Goal: Information Seeking & Learning: Find specific fact

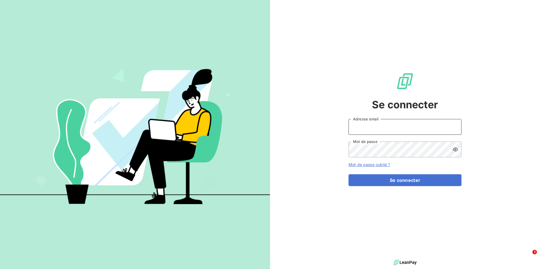
type input "[EMAIL_ADDRESS][DOMAIN_NAME]"
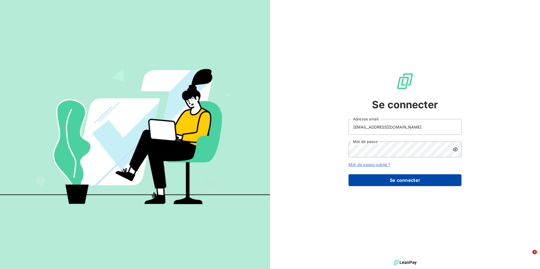
click at [421, 182] on button "Se connecter" at bounding box center [404, 180] width 113 height 12
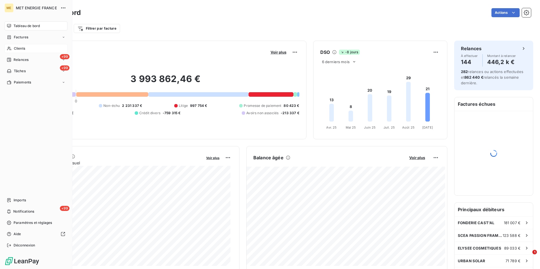
click at [31, 49] on div "Clients" at bounding box center [36, 48] width 63 height 9
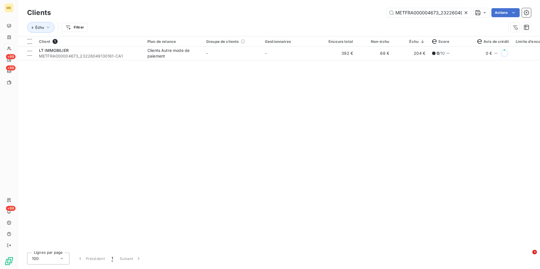
click at [463, 12] on icon at bounding box center [466, 13] width 6 height 6
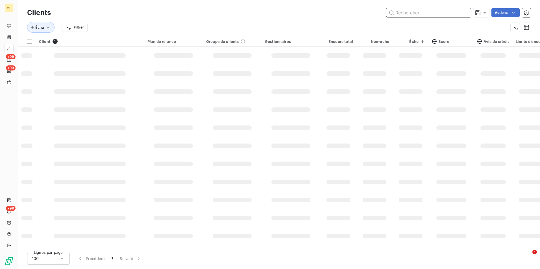
click at [463, 12] on input "text" at bounding box center [428, 12] width 85 height 9
type input "m"
type input "t"
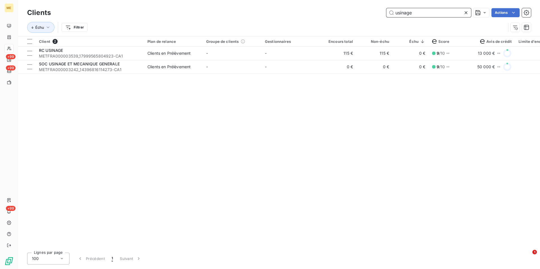
type input "usinage"
click at [463, 14] on icon at bounding box center [466, 13] width 6 height 6
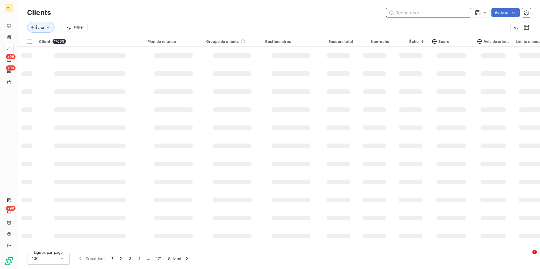
click at [458, 14] on input "text" at bounding box center [428, 12] width 85 height 9
paste input "841648603"
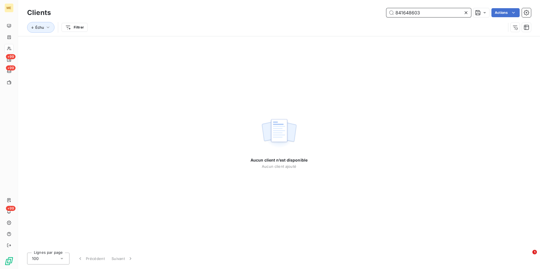
type input "841648603"
click at [466, 13] on icon at bounding box center [465, 12] width 3 height 3
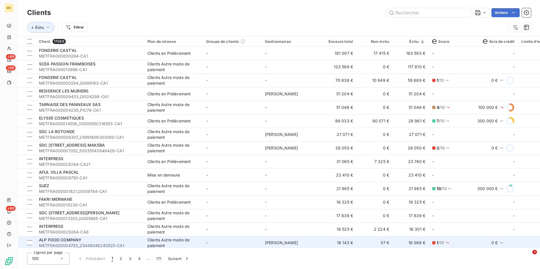
drag, startPoint x: 241, startPoint y: 248, endPoint x: 286, endPoint y: 244, distance: 44.8
click at [286, 244] on div "Clients Actions Échu Filtrer Client 17069 Plan de relance Groupe de clients Ges…" at bounding box center [278, 134] width 521 height 269
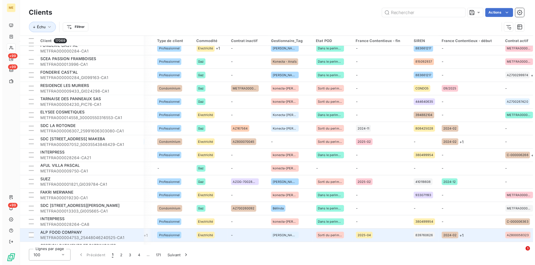
scroll to position [4, 569]
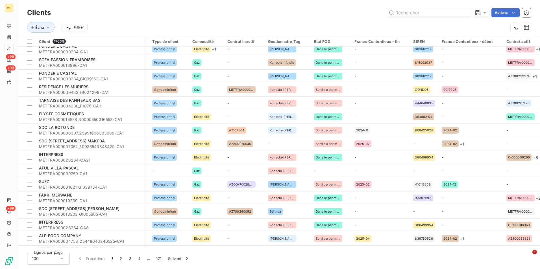
click at [435, 41] on div at bounding box center [435, 41] width 0 height 0
click at [428, 41] on html "ME +99 +99 +99 Clients Actions Échu Filtrer Client 17069 Plan de relance Groupe…" at bounding box center [270, 134] width 540 height 269
click at [427, 42] on html "ME +99 +99 +99 Clients Actions Échu Filtrer Client 17069 Plan de relance Groupe…" at bounding box center [270, 134] width 540 height 269
click at [401, 59] on div at bounding box center [384, 57] width 81 height 12
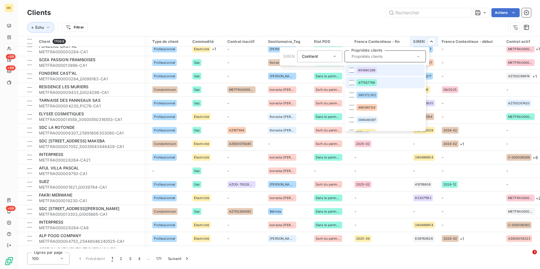
paste input "841648603"
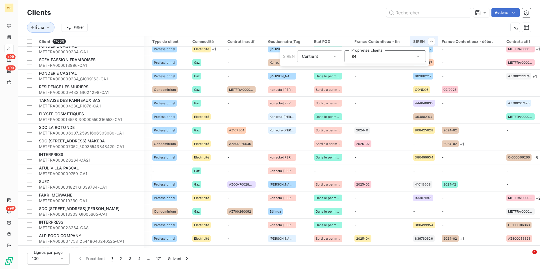
type input "8"
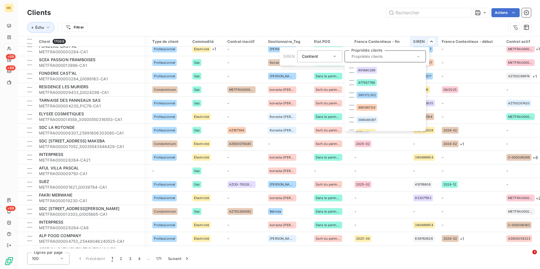
click at [354, 8] on html "ME +99 +99 +99 Clients Actions Échu Filtrer Client 17069 Plan de relance Groupe…" at bounding box center [270, 134] width 540 height 269
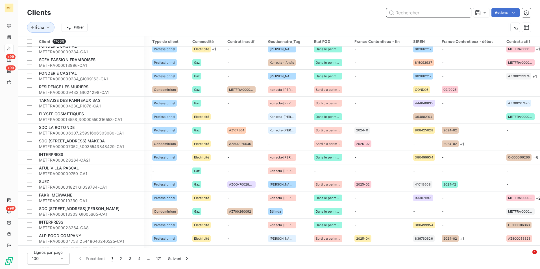
click at [407, 10] on input "text" at bounding box center [428, 12] width 85 height 9
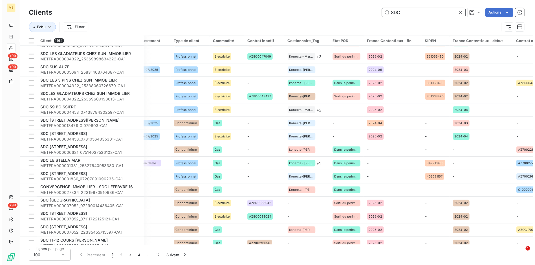
scroll to position [732, 546]
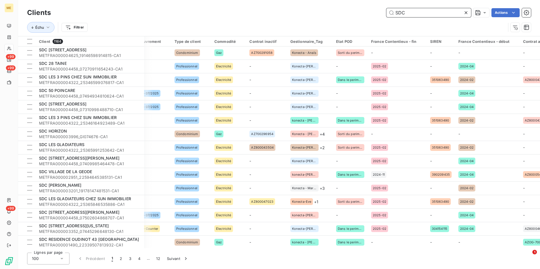
click at [399, 12] on input "SDC" at bounding box center [428, 12] width 85 height 9
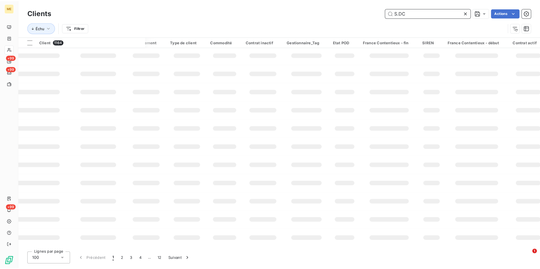
scroll to position [72, 546]
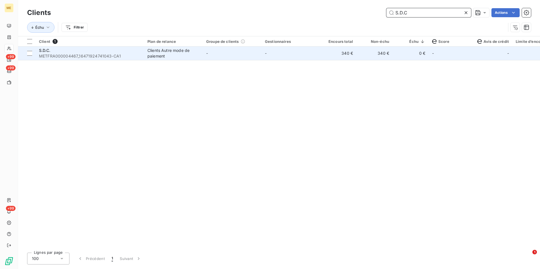
type input "S.D.C"
click at [328, 58] on td "340 €" at bounding box center [338, 54] width 36 height 14
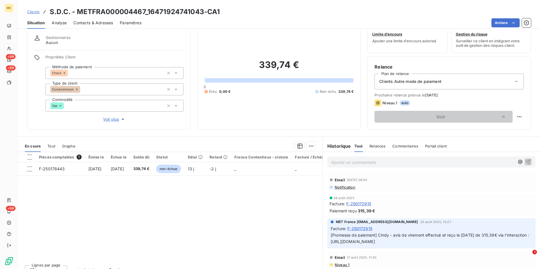
scroll to position [26, 0]
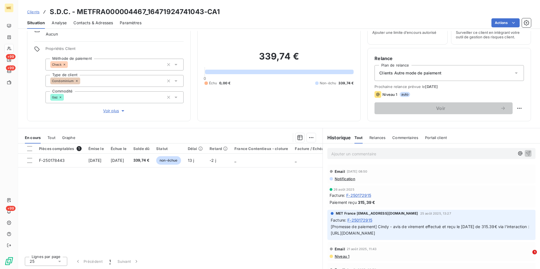
click at [82, 20] on span "Contacts & Adresses" at bounding box center [93, 23] width 40 height 6
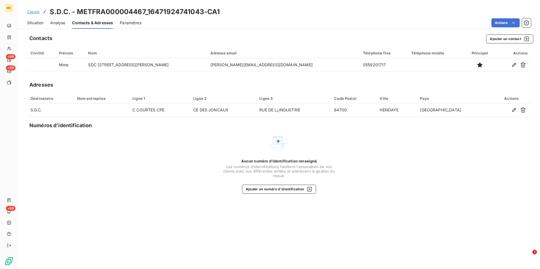
click at [65, 26] on div "Situation Analyse Contacts & Adresses Paramètres Actions" at bounding box center [278, 23] width 521 height 12
click at [61, 25] on span "Analyse" at bounding box center [57, 23] width 15 height 6
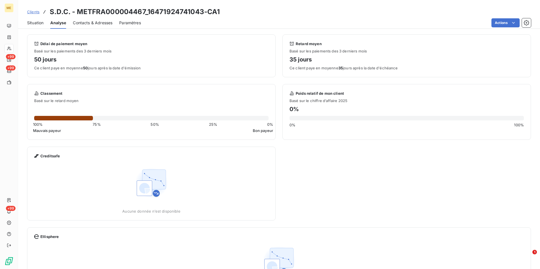
click at [38, 21] on span "Situation" at bounding box center [35, 23] width 16 height 6
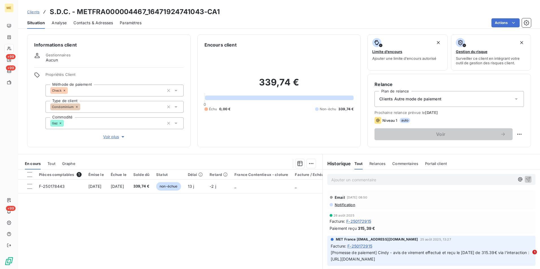
click at [114, 135] on span "Voir plus" at bounding box center [114, 137] width 23 height 6
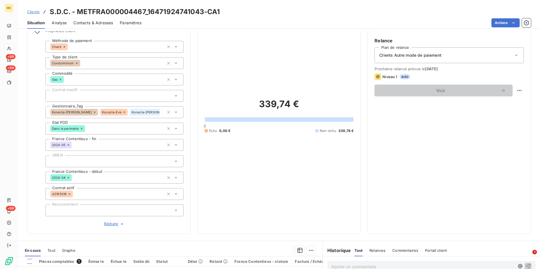
scroll to position [72, 0]
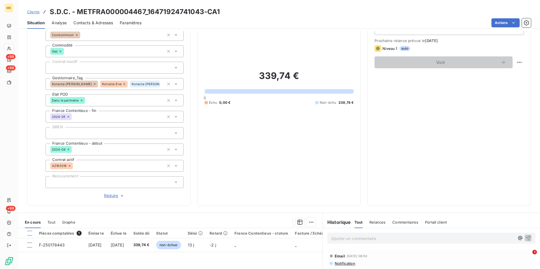
click at [32, 11] on span "Clients" at bounding box center [33, 12] width 12 height 5
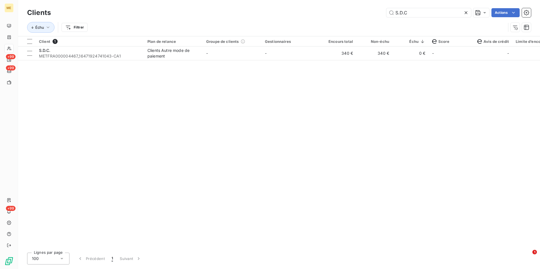
click at [466, 12] on icon at bounding box center [466, 13] width 6 height 6
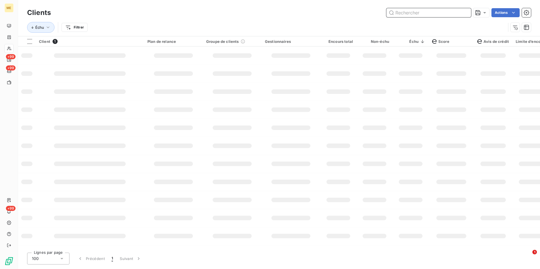
click at [461, 11] on input "text" at bounding box center [428, 12] width 85 height 9
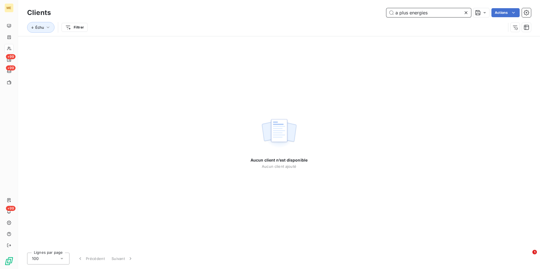
type input "a plus energies"
click at [464, 14] on icon at bounding box center [466, 13] width 6 height 6
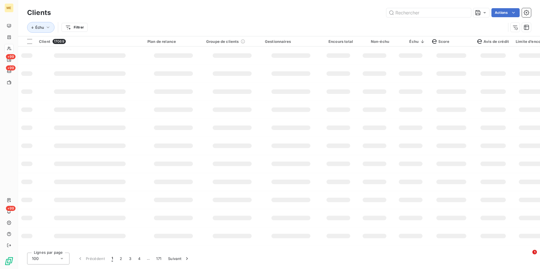
click at [304, 248] on div "Clients Actions Échu Filtrer Client 17069 Plan de relance Groupe de clients Ges…" at bounding box center [278, 134] width 521 height 269
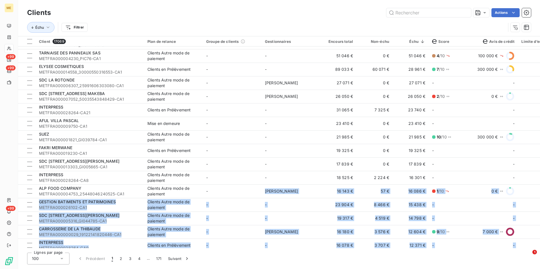
scroll to position [133, 0]
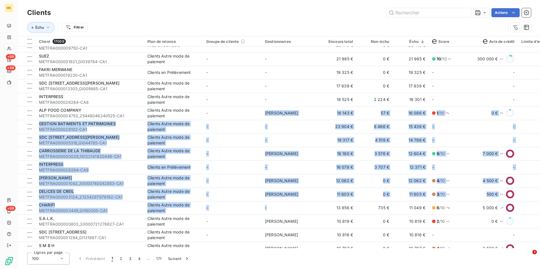
click at [275, 248] on div "Client 17069 Plan de relance Groupe de clients Gestionnaires Encours total Non-…" at bounding box center [278, 142] width 521 height 212
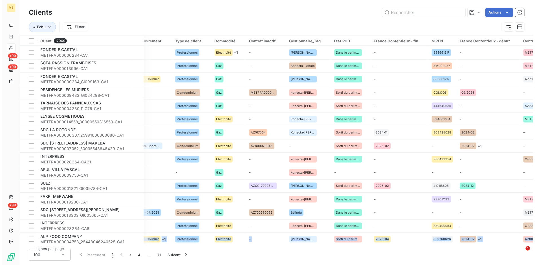
scroll to position [0, 569]
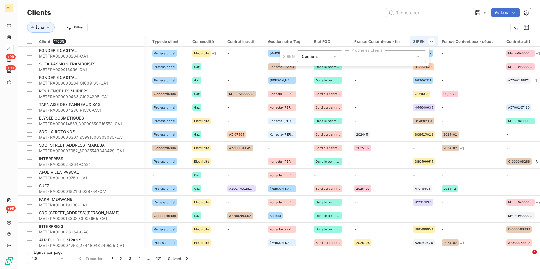
click at [417, 53] on div at bounding box center [384, 57] width 81 height 12
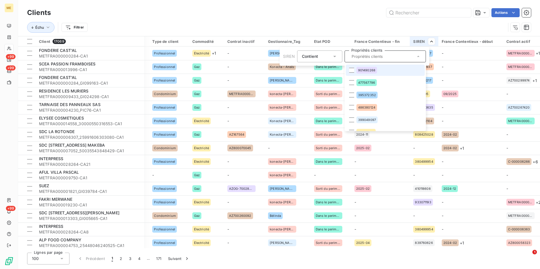
paste input "520435009"
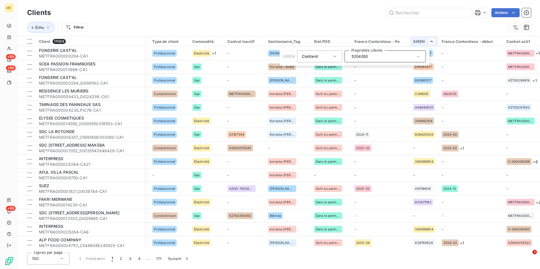
type input "520435"
click at [424, 31] on html "ME +99 +99 +99 Clients Actions Échu Filtrer Client 17069 Plan de relance Groupe…" at bounding box center [270, 134] width 540 height 269
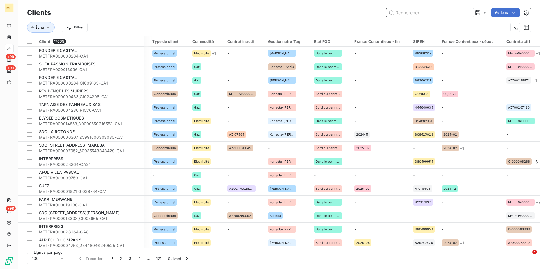
click at [415, 12] on input "text" at bounding box center [428, 12] width 85 height 9
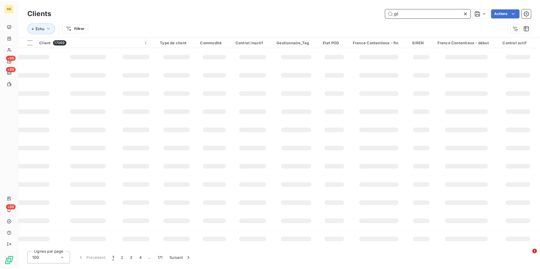
scroll to position [0, 546]
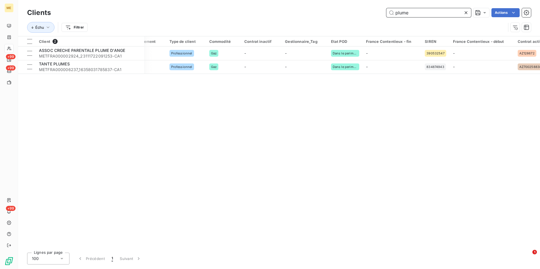
type input "plume"
click at [465, 11] on icon at bounding box center [466, 13] width 6 height 6
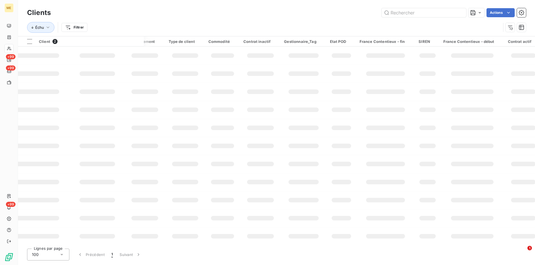
click at [454, 17] on div "Clients Actions" at bounding box center [276, 13] width 499 height 12
click at [447, 12] on input "text" at bounding box center [424, 12] width 85 height 9
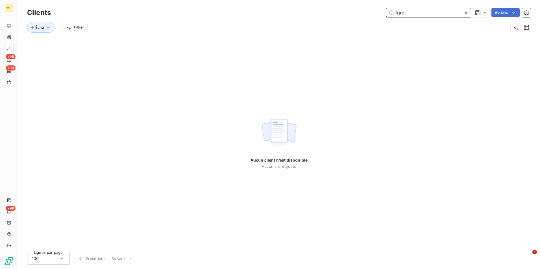
type input "fgrc"
click at [471, 11] on div "fgrc Actions" at bounding box center [294, 12] width 473 height 9
drag, startPoint x: 466, startPoint y: 12, endPoint x: 453, endPoint y: 13, distance: 13.5
click at [466, 12] on icon at bounding box center [466, 13] width 6 height 6
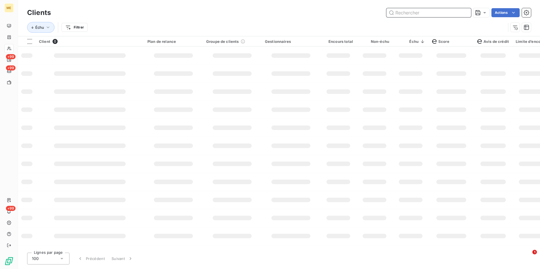
click at [449, 12] on input "text" at bounding box center [428, 12] width 85 height 9
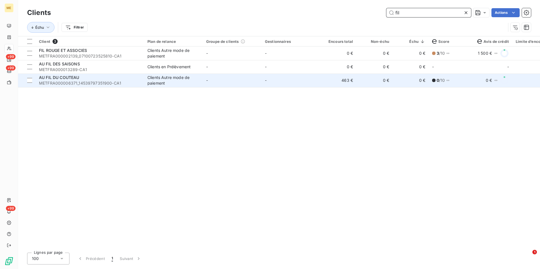
type input "fil"
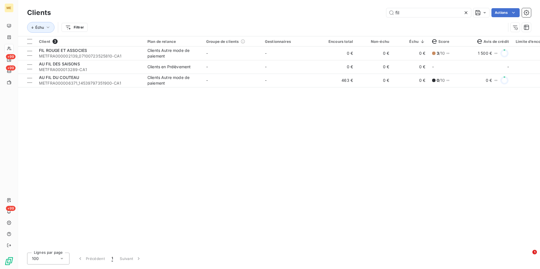
click at [464, 13] on icon at bounding box center [466, 13] width 6 height 6
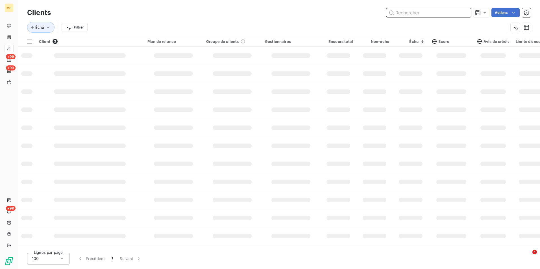
click at [462, 13] on input "text" at bounding box center [428, 12] width 85 height 9
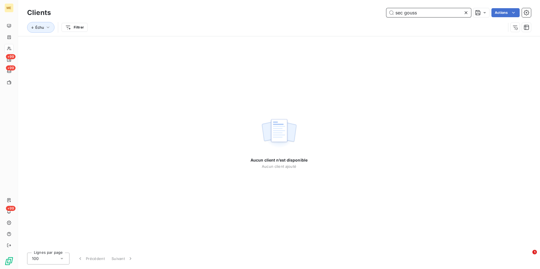
type input "sec gouss"
click at [465, 10] on icon at bounding box center [466, 13] width 6 height 6
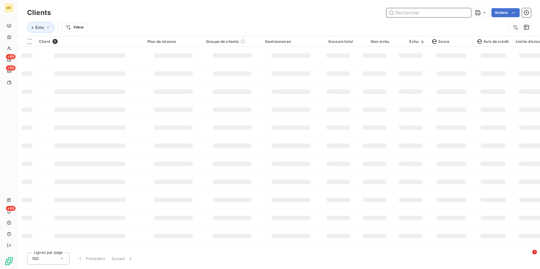
click at [462, 13] on input "text" at bounding box center [428, 12] width 85 height 9
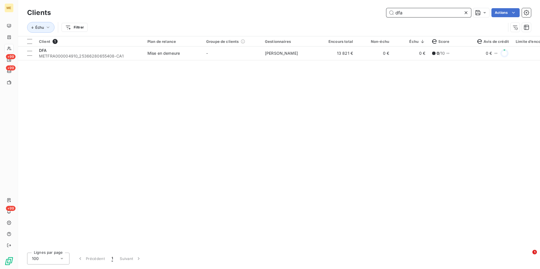
type input "dfa"
click at [365, 61] on div "Client 1 Plan de relance Groupe de clients Gestionnaires Encours total Non-échu…" at bounding box center [278, 142] width 521 height 212
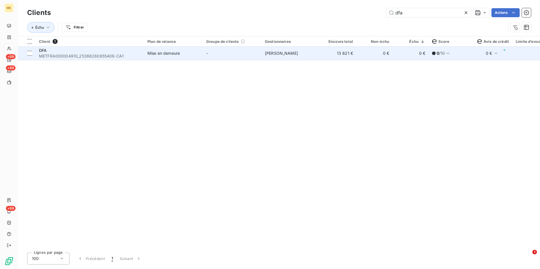
click at [358, 53] on td "0 €" at bounding box center [374, 54] width 36 height 14
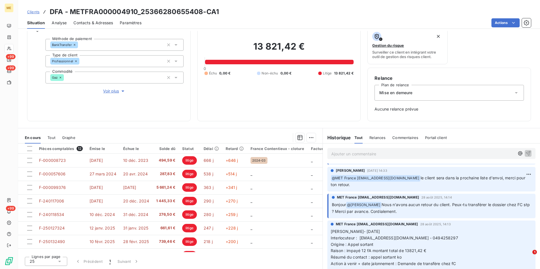
scroll to position [339, 0]
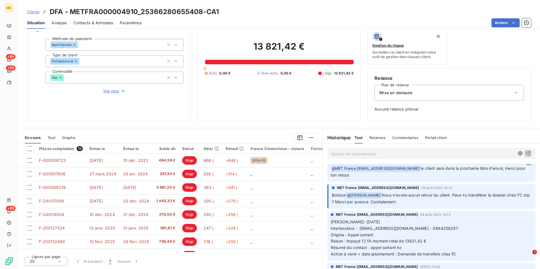
click at [36, 10] on span "Clients" at bounding box center [33, 12] width 12 height 5
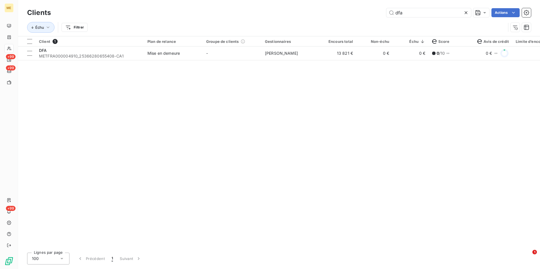
click at [466, 14] on icon at bounding box center [466, 13] width 6 height 6
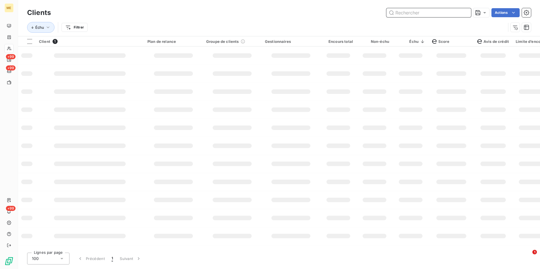
click at [449, 14] on input "text" at bounding box center [428, 12] width 85 height 9
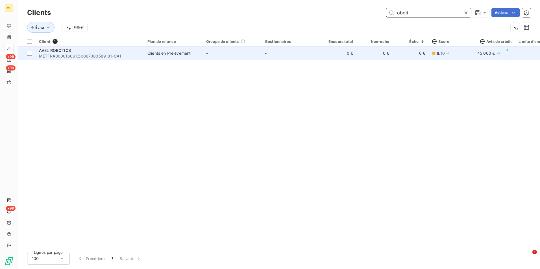
type input "roboti"
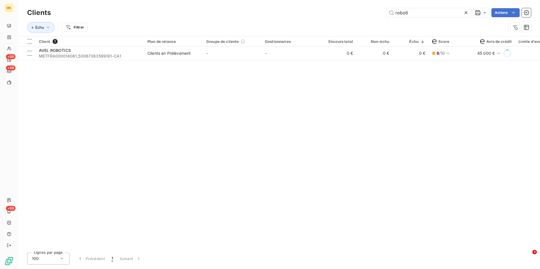
click at [464, 11] on icon at bounding box center [466, 13] width 6 height 6
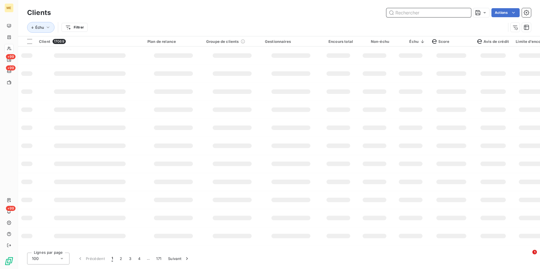
click at [460, 14] on input "text" at bounding box center [428, 12] width 85 height 9
type input "l"
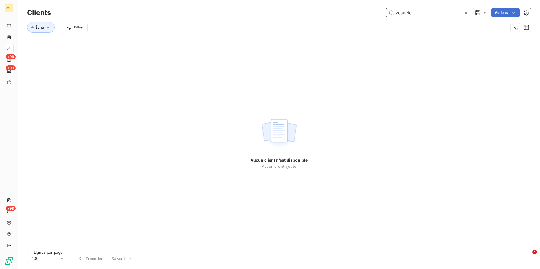
type input "vesuvio"
click at [465, 11] on icon at bounding box center [466, 13] width 6 height 6
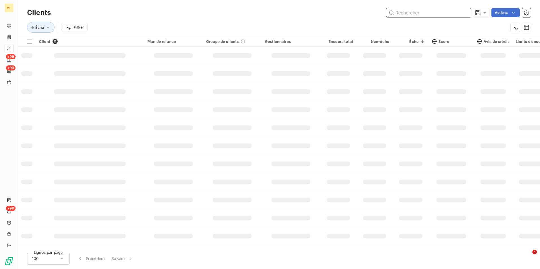
click at [465, 11] on input "text" at bounding box center [428, 12] width 85 height 9
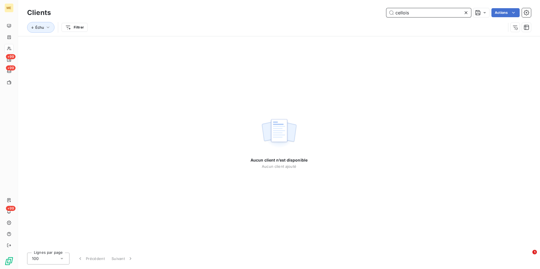
type input "cellois"
click at [469, 13] on div at bounding box center [467, 12] width 8 height 9
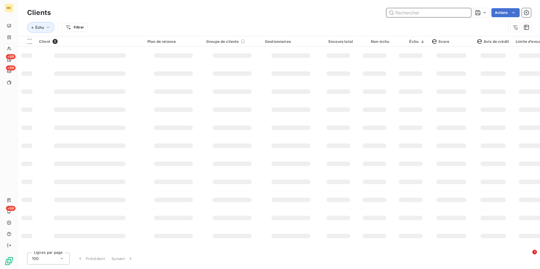
click at [458, 10] on input "text" at bounding box center [428, 12] width 85 height 9
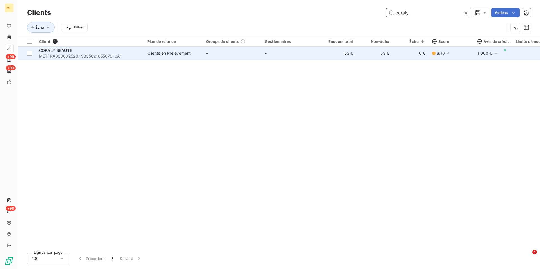
type input "coraly"
click at [177, 51] on div "Clients en Prélèvement" at bounding box center [168, 54] width 43 height 6
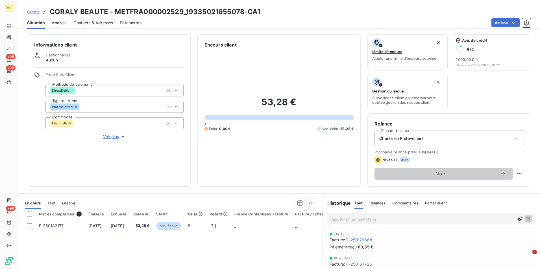
click at [94, 22] on span "Contacts & Adresses" at bounding box center [93, 23] width 40 height 6
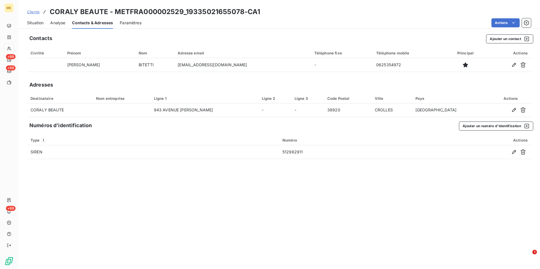
click at [32, 13] on span "Clients" at bounding box center [33, 12] width 12 height 5
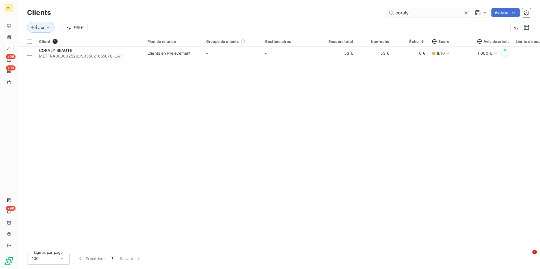
click at [466, 11] on icon at bounding box center [466, 13] width 6 height 6
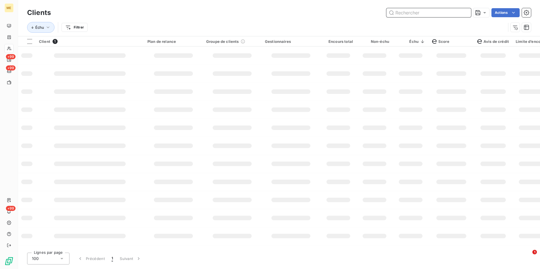
click at [460, 12] on input "text" at bounding box center [428, 12] width 85 height 9
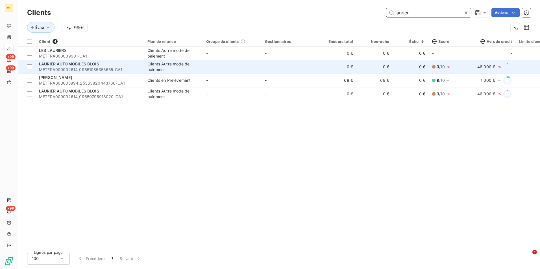
type input "laurier"
click at [218, 73] on td "-" at bounding box center [232, 67] width 59 height 14
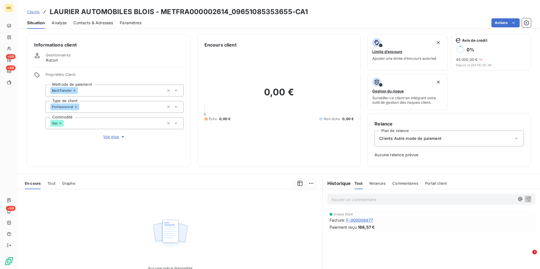
click at [115, 137] on span "Voir plus" at bounding box center [114, 137] width 23 height 6
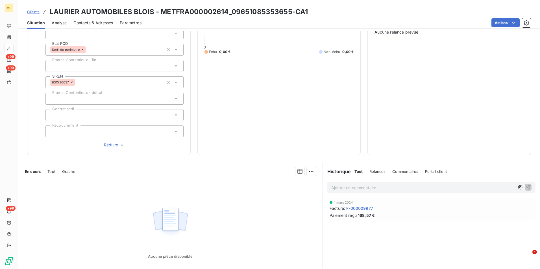
scroll to position [113, 0]
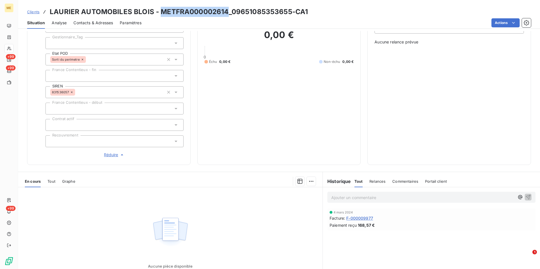
drag, startPoint x: 225, startPoint y: 13, endPoint x: 159, endPoint y: 11, distance: 65.5
click at [159, 11] on h3 "LAURIER AUTOMOBILES BLOIS - METFRA000002614_09651085353655-CA1" at bounding box center [179, 12] width 258 height 10
copy h3 "METFRA000002614"
drag, startPoint x: 288, startPoint y: 10, endPoint x: 231, endPoint y: 10, distance: 57.6
click at [231, 10] on h3 "LAURIER AUTOMOBILES BLOIS - METFRA000002614_09651085353655-CA1" at bounding box center [179, 12] width 258 height 10
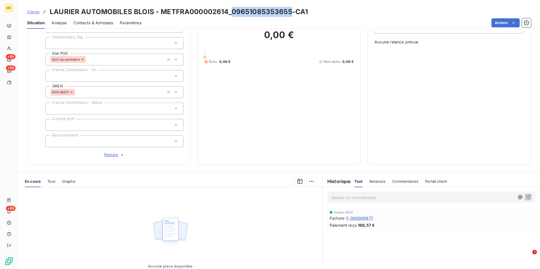
copy h3 "09651085353655"
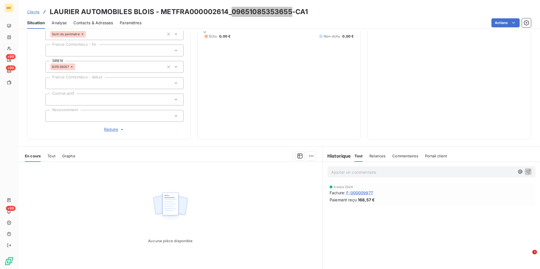
scroll to position [128, 0]
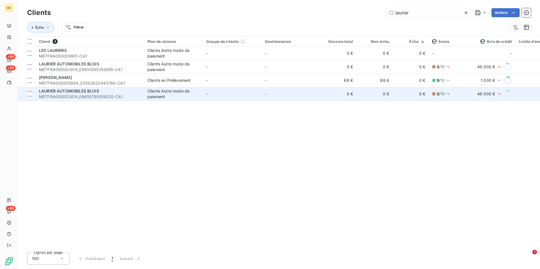
click at [145, 95] on td "Clients Autre mode de paiement" at bounding box center [173, 94] width 59 height 14
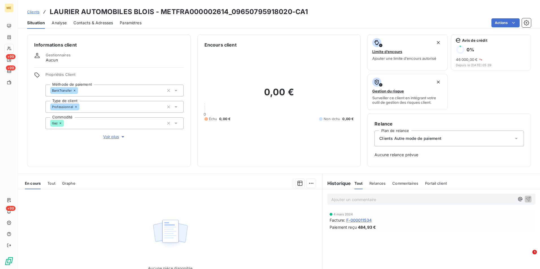
click at [111, 137] on span "Voir plus" at bounding box center [114, 137] width 23 height 6
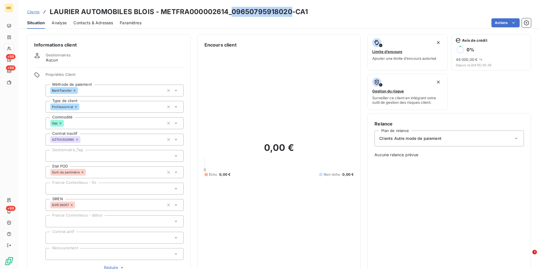
drag, startPoint x: 229, startPoint y: 12, endPoint x: 288, endPoint y: 14, distance: 59.3
click at [288, 14] on h3 "LAURIER AUTOMOBILES BLOIS - METFRA000002614_09650795918020-CA1" at bounding box center [179, 12] width 258 height 10
copy h3 "09650795918020"
click at [35, 12] on span "Clients" at bounding box center [33, 12] width 12 height 5
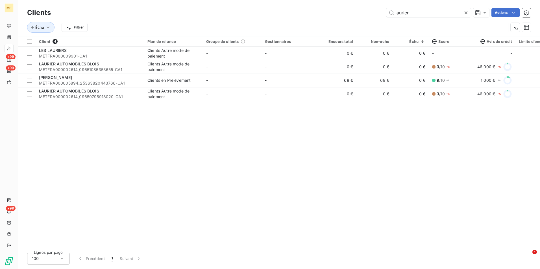
click at [467, 12] on icon at bounding box center [466, 13] width 6 height 6
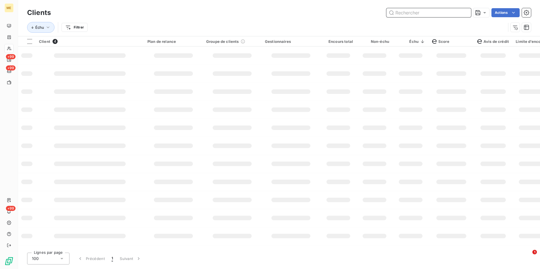
click at [465, 12] on input "text" at bounding box center [428, 12] width 85 height 9
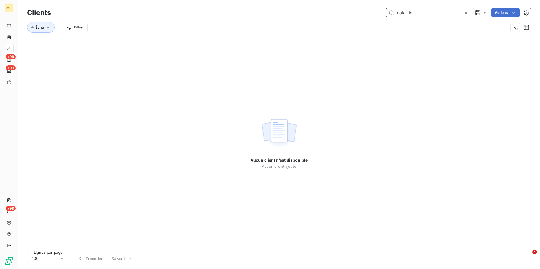
type input "malartic"
click at [465, 14] on icon at bounding box center [466, 13] width 6 height 6
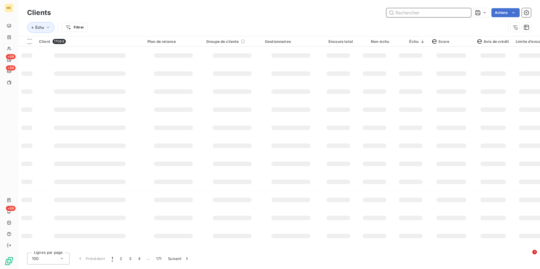
click at [452, 16] on input "text" at bounding box center [428, 12] width 85 height 9
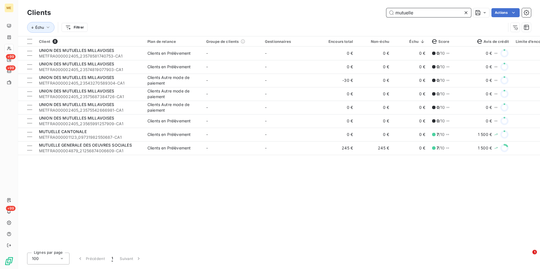
type input "mutuelle"
click at [463, 14] on icon at bounding box center [466, 13] width 6 height 6
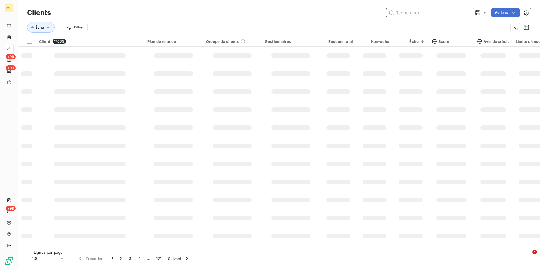
click at [460, 12] on input "text" at bounding box center [428, 12] width 85 height 9
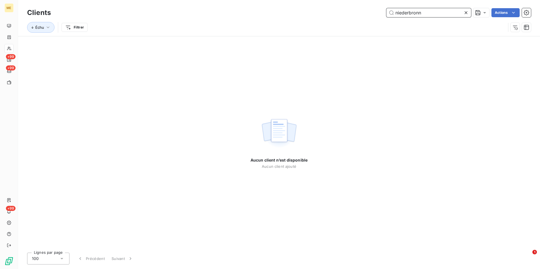
type input "niederbronn"
click at [466, 13] on icon at bounding box center [466, 13] width 6 height 6
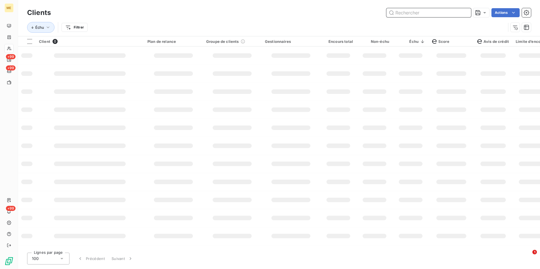
click at [462, 12] on input "text" at bounding box center [428, 12] width 85 height 9
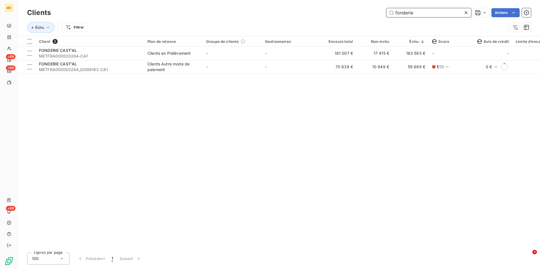
type input "fonderie"
drag, startPoint x: 465, startPoint y: 11, endPoint x: 461, endPoint y: 12, distance: 4.1
click at [465, 11] on icon at bounding box center [466, 13] width 6 height 6
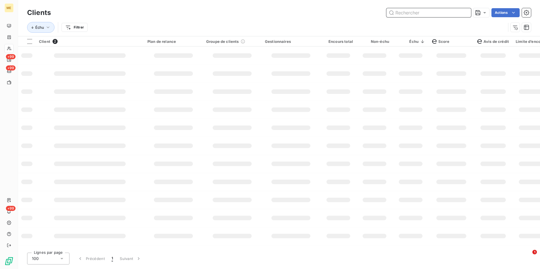
click at [457, 13] on input "text" at bounding box center [428, 12] width 85 height 9
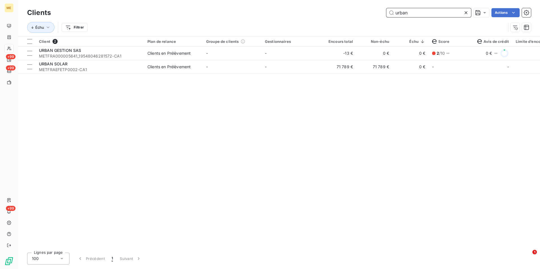
type input "urban"
click at [465, 13] on icon at bounding box center [465, 12] width 3 height 3
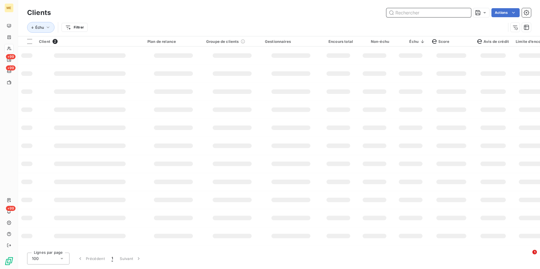
click at [464, 12] on input "text" at bounding box center [428, 12] width 85 height 9
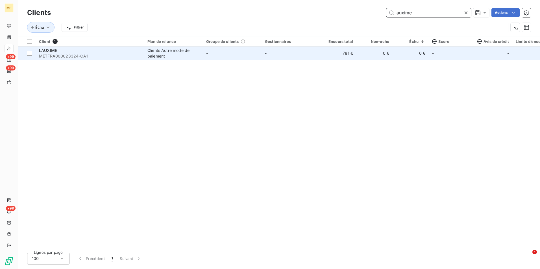
type input "lauxime"
click at [137, 53] on span "METFRA000023324-CA1" at bounding box center [90, 56] width 102 height 6
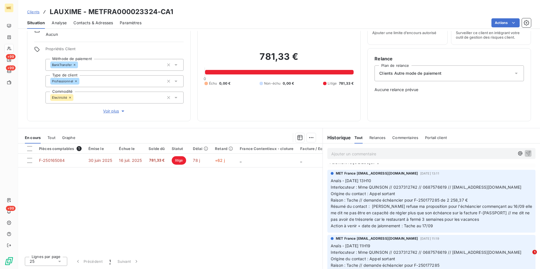
scroll to position [28, 0]
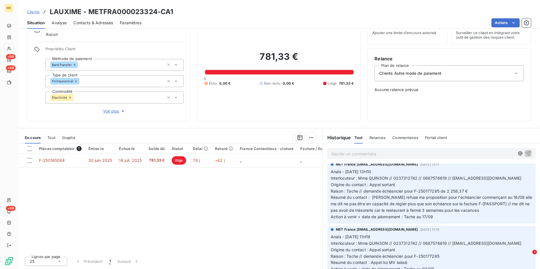
click at [108, 25] on span "Contacts & Adresses" at bounding box center [93, 23] width 40 height 6
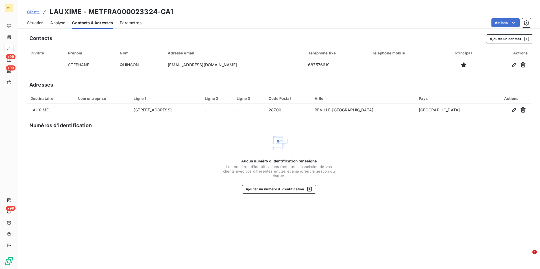
click at [32, 23] on span "Situation" at bounding box center [35, 23] width 16 height 6
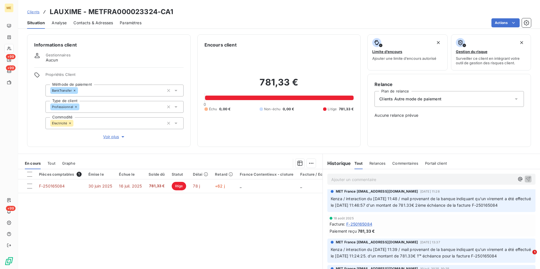
scroll to position [200, 0]
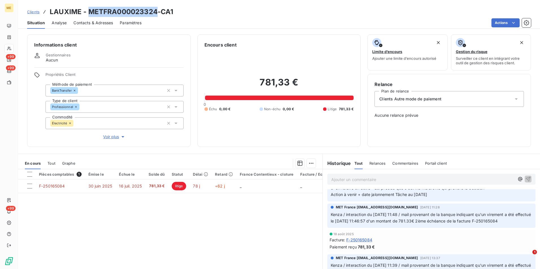
drag, startPoint x: 145, startPoint y: 16, endPoint x: 89, endPoint y: 10, distance: 56.7
click at [89, 10] on h3 "LAUXIME - METFRA000023324-CA1" at bounding box center [111, 12] width 123 height 10
copy h3 "METFRA000023324"
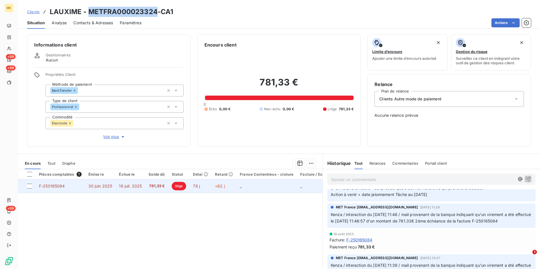
click at [125, 189] on td "16 juil. 2025" at bounding box center [130, 186] width 30 height 14
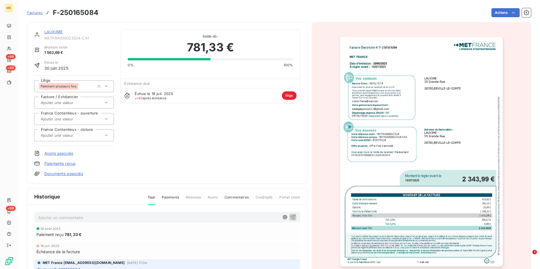
click at [390, 143] on img "button" at bounding box center [421, 152] width 163 height 230
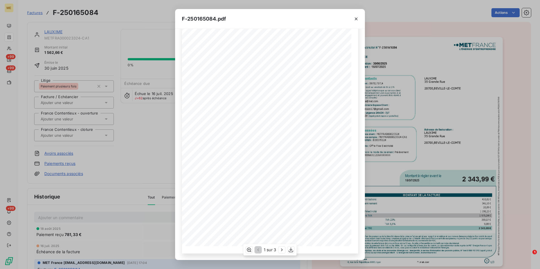
scroll to position [29, 0]
click at [277, 248] on div "1 sur 3" at bounding box center [269, 249] width 53 height 11
click at [282, 251] on icon "button" at bounding box center [282, 250] width 6 height 6
click at [0, 0] on span "l’exigibilité" at bounding box center [0, 0] width 0 height 0
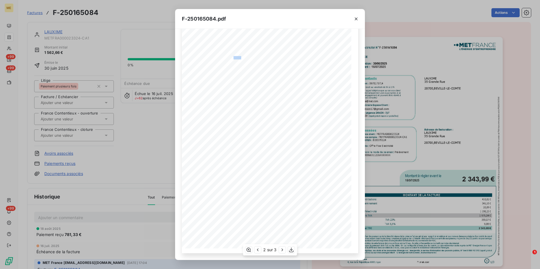
drag, startPoint x: 231, startPoint y: 56, endPoint x: 238, endPoint y: 56, distance: 7.1
click at [238, 56] on span "MET_METFRA000023324_09493342975119-UA1_14955" at bounding box center [237, 57] width 69 height 3
click at [234, 82] on div "Facture Électricité N° F-250165084 MET Energie France [STREET_ADDRESS] [DATE][D…" at bounding box center [270, 131] width 176 height 244
drag, startPoint x: 290, startPoint y: 47, endPoint x: 310, endPoint y: 47, distance: 20.6
click at [310, 47] on div "Facture Électricité N° F-250165084 MET Energie France [STREET_ADDRESS] [DATE][D…" at bounding box center [269, 131] width 169 height 239
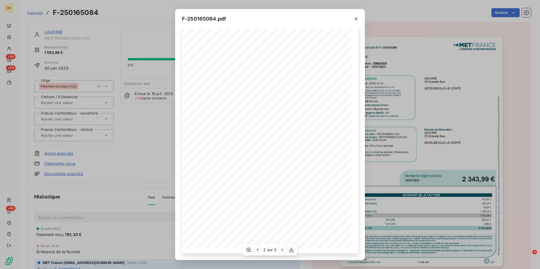
drag, startPoint x: 310, startPoint y: 47, endPoint x: 308, endPoint y: 59, distance: 12.9
click at [310, 60] on span "36kVA" at bounding box center [314, 60] width 8 height 3
click at [78, 60] on div "F-250165084.pdf Facture Électricité N° F-250165084 MET Energie France [STREET_A…" at bounding box center [270, 134] width 540 height 269
click at [358, 18] on icon "button" at bounding box center [356, 19] width 6 height 6
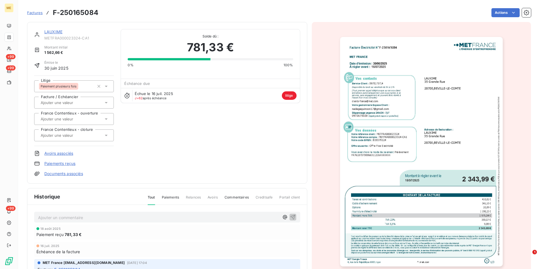
click at [356, 18] on div at bounding box center [351, 24] width 17 height 19
click at [40, 12] on span "Factures" at bounding box center [35, 12] width 16 height 5
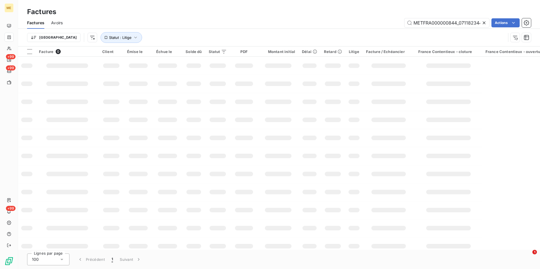
scroll to position [0, 16]
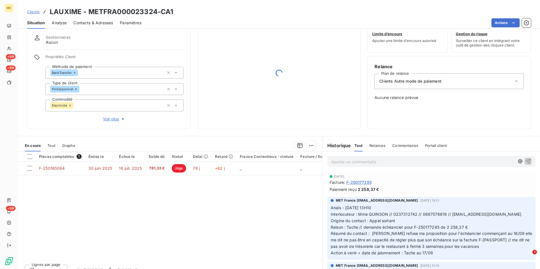
scroll to position [26, 0]
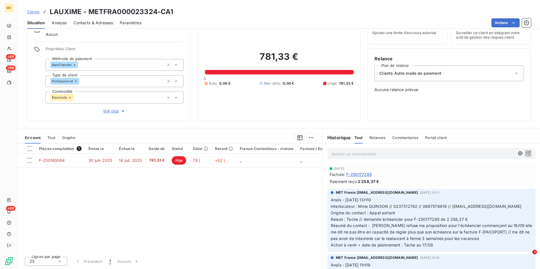
click at [116, 112] on span "Voir plus" at bounding box center [114, 111] width 23 height 6
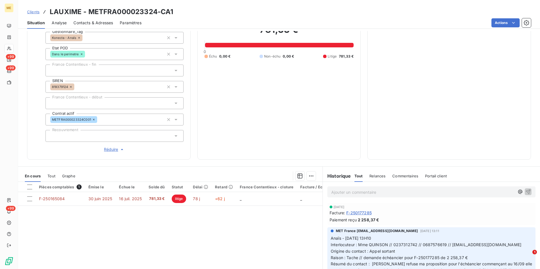
scroll to position [157, 0]
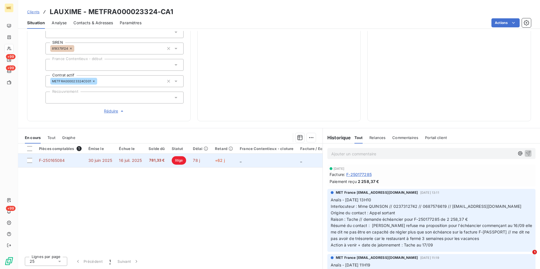
click at [157, 164] on td "781,33 €" at bounding box center [156, 161] width 23 height 14
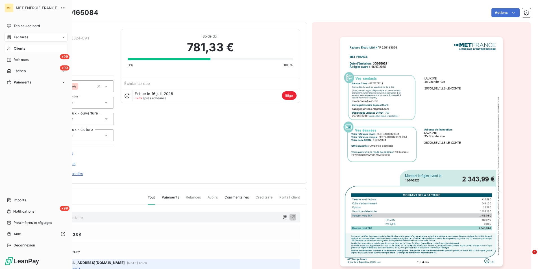
click at [15, 49] on span "Clients" at bounding box center [19, 48] width 11 height 5
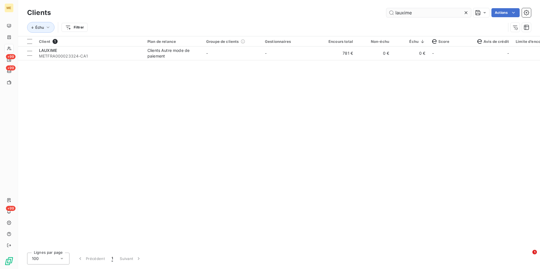
click at [466, 14] on icon at bounding box center [465, 12] width 3 height 3
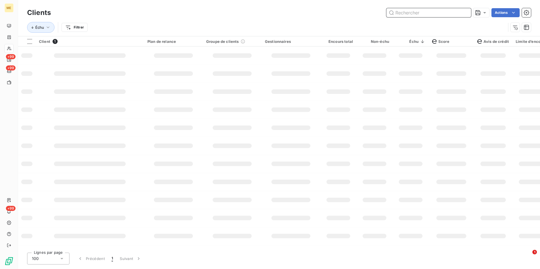
click at [461, 10] on input "text" at bounding box center [428, 12] width 85 height 9
type input "r"
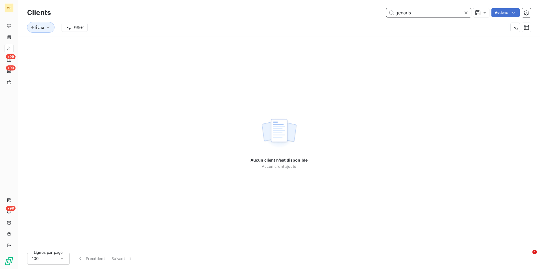
type input "genaris"
drag, startPoint x: 466, startPoint y: 12, endPoint x: 455, endPoint y: 12, distance: 10.7
click at [466, 12] on icon at bounding box center [465, 12] width 3 height 3
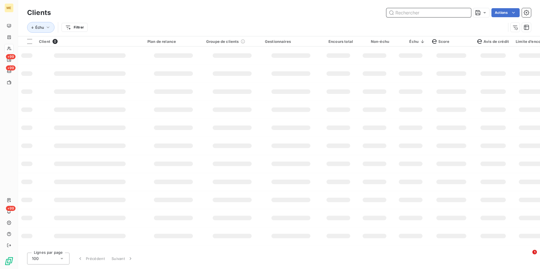
click at [454, 12] on input "text" at bounding box center [428, 12] width 85 height 9
type input "e"
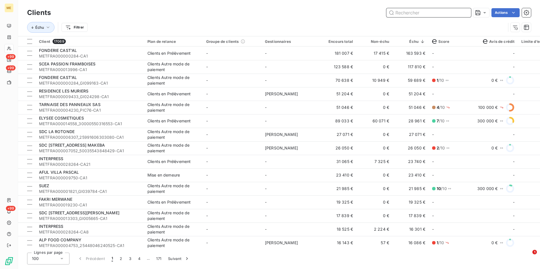
click at [449, 13] on input "text" at bounding box center [428, 12] width 85 height 9
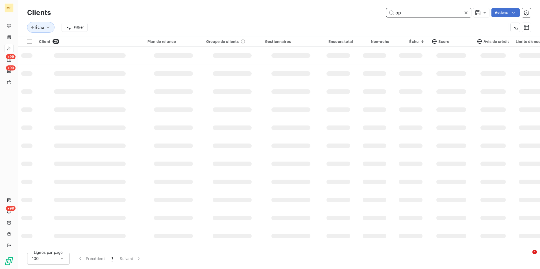
type input "o"
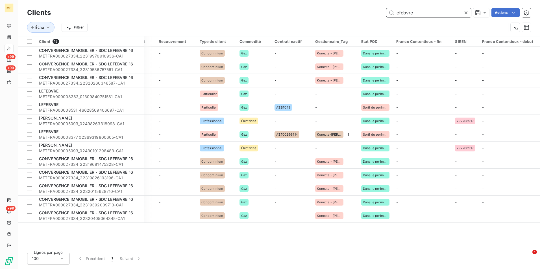
scroll to position [0, 551]
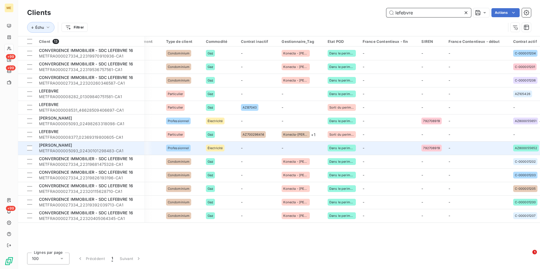
type input "lefebvre"
click at [69, 144] on span "[PERSON_NAME]" at bounding box center [55, 145] width 33 height 5
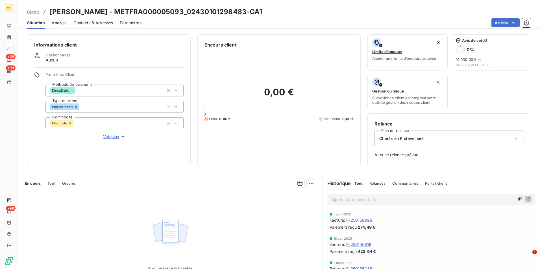
click at [88, 21] on span "Contacts & Adresses" at bounding box center [93, 23] width 40 height 6
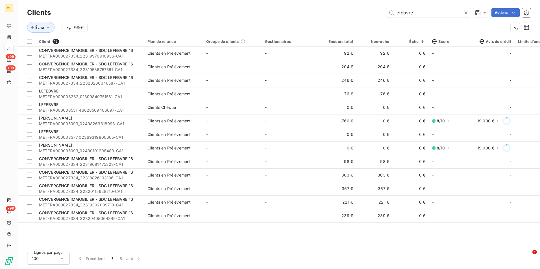
click at [282, 239] on div "Client 13 Plan de relance Groupe de clients Gestionnaires Encours total Non-éch…" at bounding box center [278, 142] width 521 height 212
click at [469, 14] on div at bounding box center [467, 12] width 8 height 9
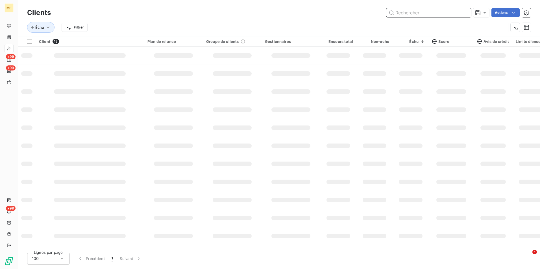
click at [465, 14] on input "text" at bounding box center [428, 12] width 85 height 9
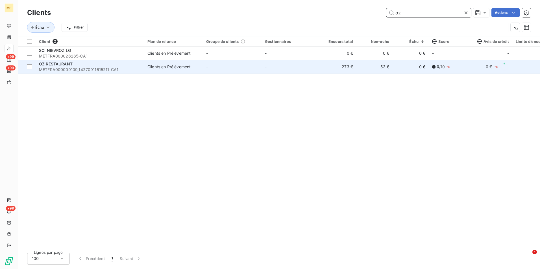
type input "oz"
click at [415, 71] on td "0 €" at bounding box center [410, 67] width 36 height 14
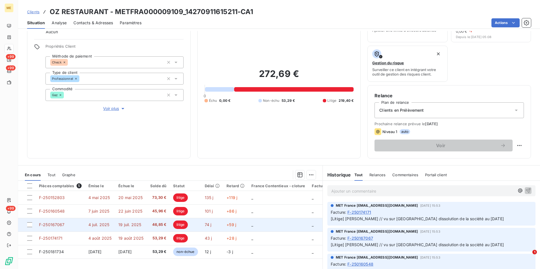
click at [117, 225] on td "19 juil. 2025" at bounding box center [131, 225] width 32 height 14
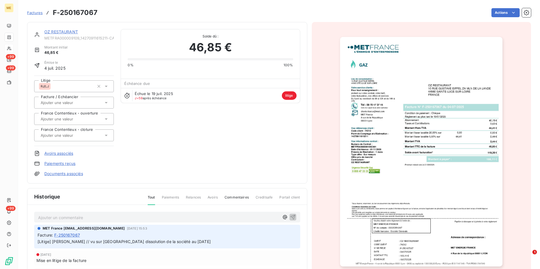
click at [402, 117] on img "button" at bounding box center [421, 152] width 162 height 230
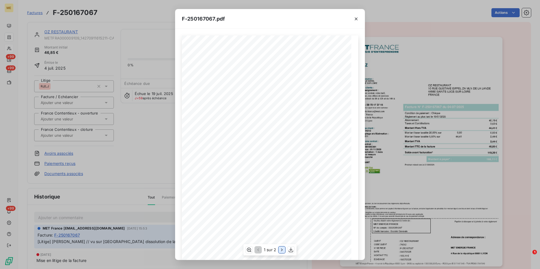
click at [281, 251] on icon "button" at bounding box center [281, 250] width 1 height 3
click at [155, 123] on div "F-250167067.pdf Détail de votre facture : Document à conserver 10 ans Numéro F-…" at bounding box center [270, 134] width 540 height 269
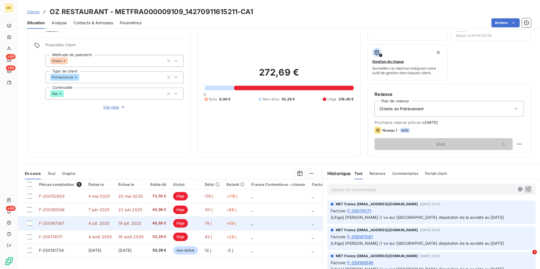
scroll to position [65, 0]
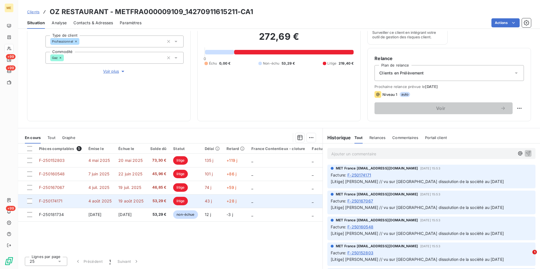
click at [132, 200] on span "19 août 2025" at bounding box center [130, 201] width 25 height 5
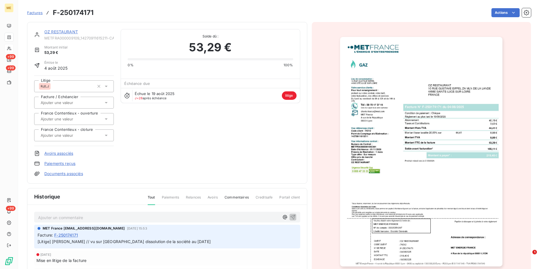
click at [394, 115] on img "button" at bounding box center [421, 152] width 162 height 230
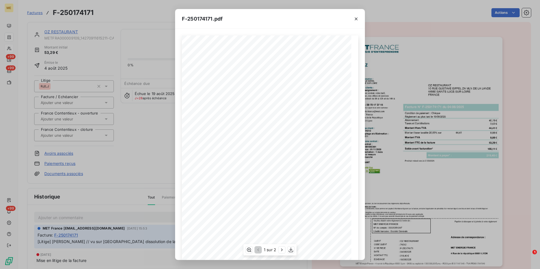
click at [277, 250] on div "1 sur 2" at bounding box center [269, 249] width 53 height 11
click at [282, 248] on icon "button" at bounding box center [282, 250] width 6 height 6
click at [150, 115] on div "F-250174171.pdf Détail de votre facture : Document à conserver 10 ans Numéro F-…" at bounding box center [270, 134] width 540 height 269
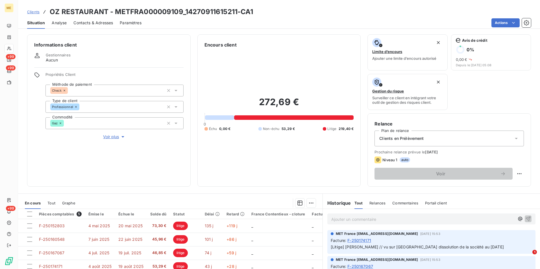
click at [109, 132] on div "Propriétés Client Méthode de paiement Check Type de client Professionnel Commod…" at bounding box center [114, 106] width 138 height 68
click at [109, 135] on span "Voir plus" at bounding box center [114, 137] width 23 height 6
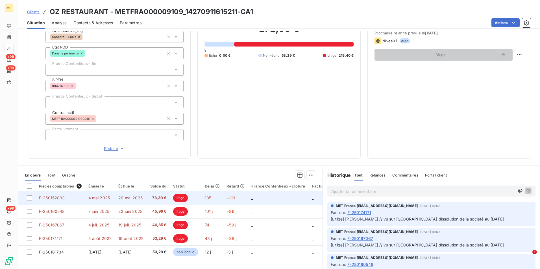
scroll to position [157, 0]
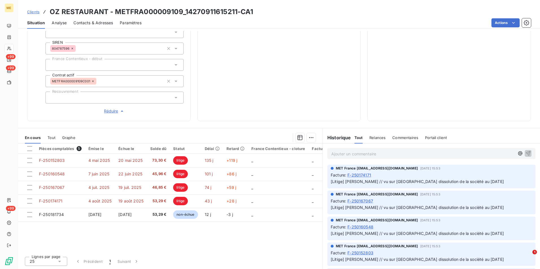
click at [386, 155] on p "Ajouter un commentaire ﻿" at bounding box center [422, 153] width 183 height 7
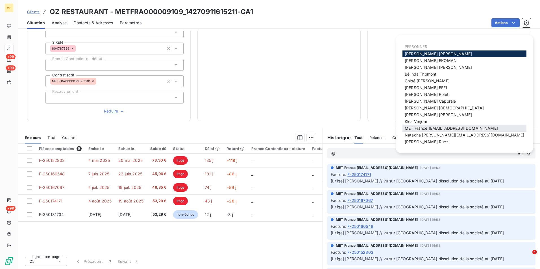
click at [464, 130] on span "MET France [EMAIL_ADDRESS][DOMAIN_NAME]" at bounding box center [450, 128] width 93 height 5
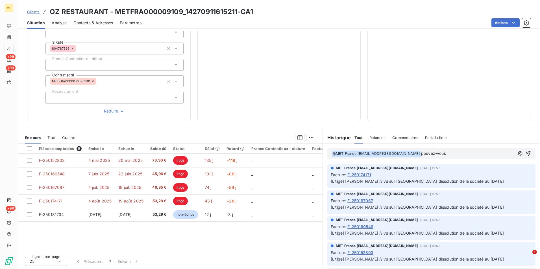
click at [421, 153] on span "pouvez-vous" at bounding box center [433, 153] width 25 height 5
click at [475, 153] on p "﻿ @ MET [GEOGRAPHIC_DATA] [EMAIL_ADDRESS][DOMAIN_NAME] ﻿ bonjour, pouvez-vous" at bounding box center [422, 153] width 183 height 7
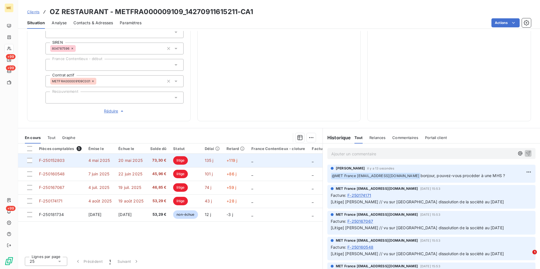
click at [121, 161] on span "20 mai 2025" at bounding box center [130, 160] width 24 height 5
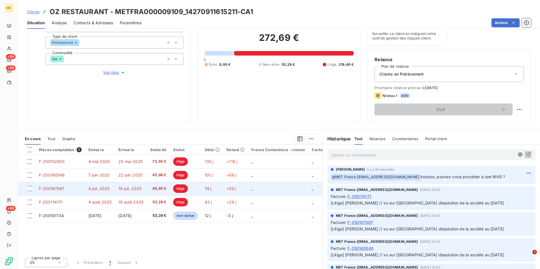
scroll to position [65, 0]
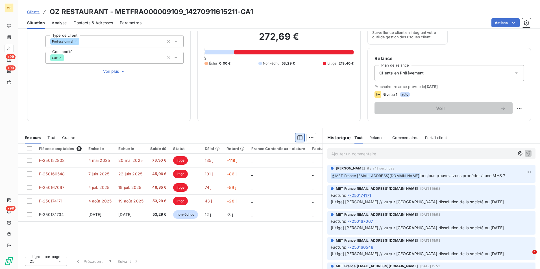
click at [301, 134] on button "button" at bounding box center [299, 137] width 9 height 9
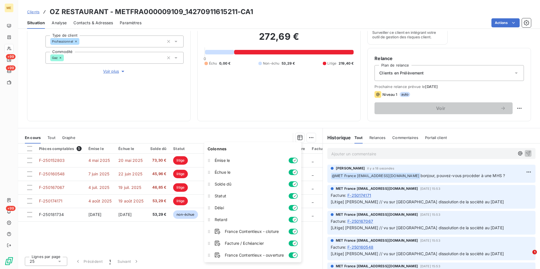
click at [169, 258] on div "Lignes par page 25 Précédent 1 Suivant" at bounding box center [170, 260] width 304 height 17
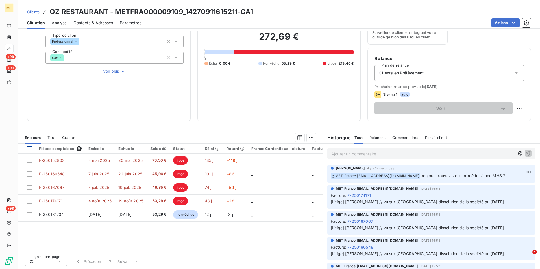
click at [30, 151] on div at bounding box center [29, 148] width 5 height 5
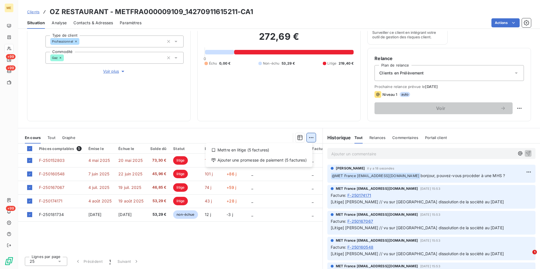
click at [310, 139] on html "ME +99 +99 +99 Clients OZ RESTAURANT - METFRA000009109_14270911615211-CA1 Situa…" at bounding box center [270, 134] width 540 height 269
click at [278, 150] on div "Mettre en litige (5 factures)" at bounding box center [259, 150] width 102 height 9
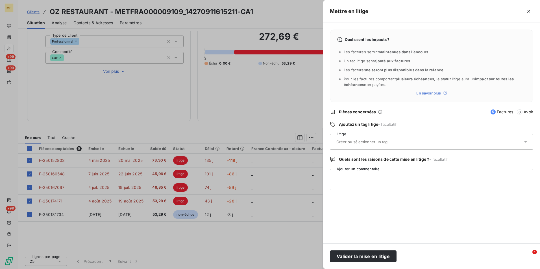
click at [401, 144] on input "text" at bounding box center [377, 141] width 82 height 5
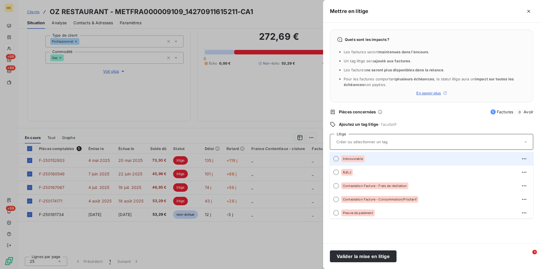
click at [346, 161] on div "Irrécouvrable" at bounding box center [352, 158] width 23 height 7
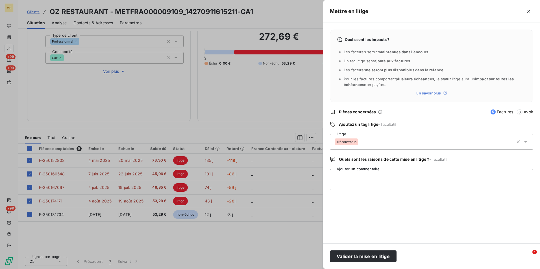
click at [361, 185] on textarea "Ajouter un commentaire" at bounding box center [431, 179] width 203 height 21
paste textarea "dissolution de la société au [DATE]."
type textarea "Irrecouvrable - dissolution de la société au [DATE]"
click at [376, 259] on button "Valider la mise en litige" at bounding box center [363, 257] width 67 height 12
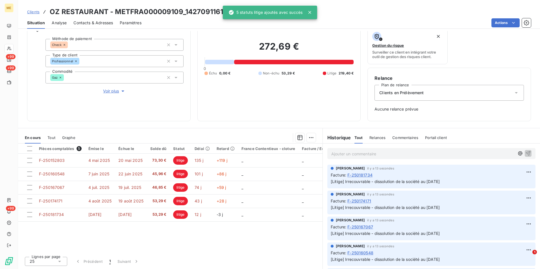
scroll to position [46, 0]
click at [32, 11] on span "Clients" at bounding box center [33, 12] width 12 height 5
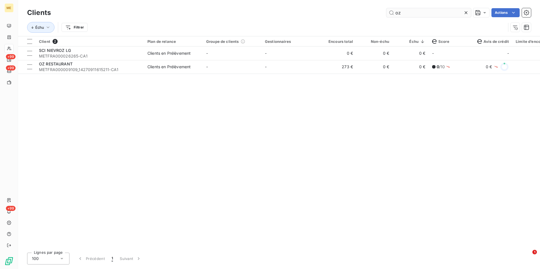
click at [468, 10] on div at bounding box center [467, 12] width 8 height 9
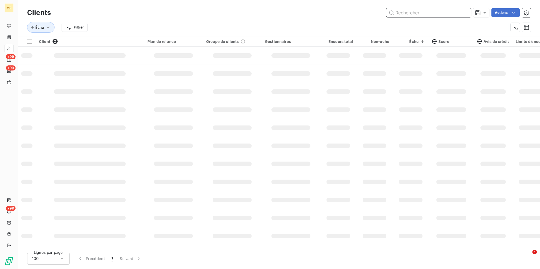
click at [458, 14] on input "text" at bounding box center [428, 12] width 85 height 9
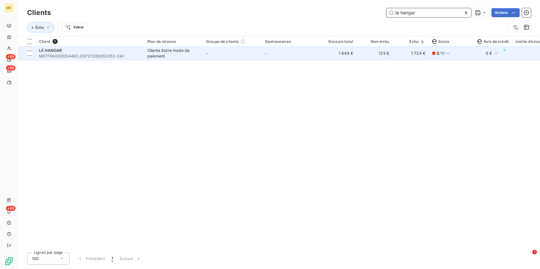
type input "le hangar"
click at [154, 51] on div "Clients Autre mode de paiement" at bounding box center [173, 53] width 52 height 11
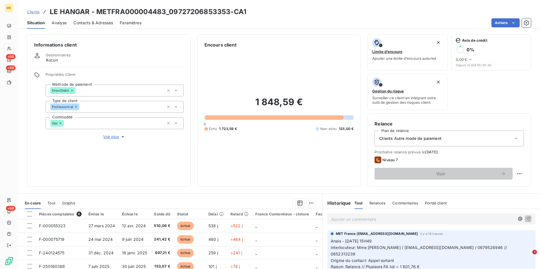
click at [100, 24] on span "Contacts & Adresses" at bounding box center [93, 23] width 40 height 6
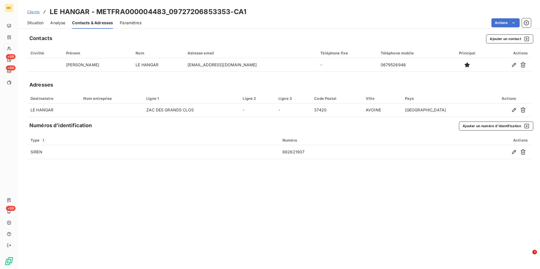
click at [39, 23] on span "Situation" at bounding box center [35, 23] width 16 height 6
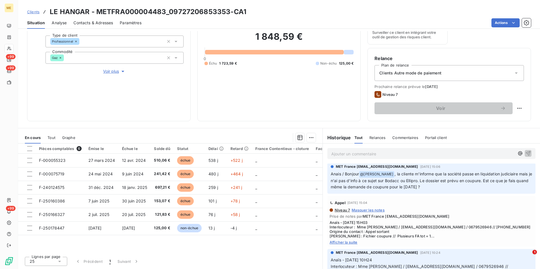
scroll to position [310, 0]
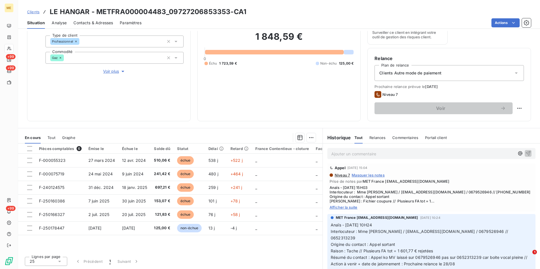
click at [113, 74] on span "Voir plus" at bounding box center [114, 72] width 23 height 6
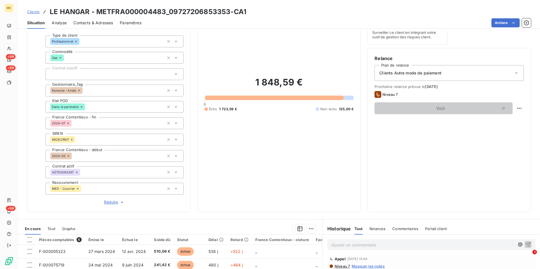
click at [97, 23] on span "Contacts & Adresses" at bounding box center [93, 23] width 40 height 6
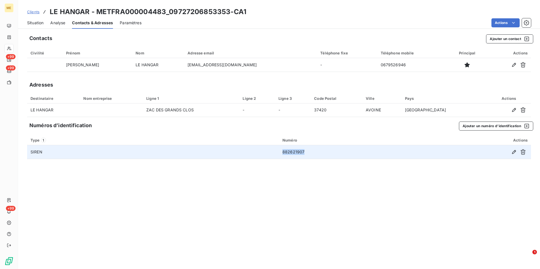
drag, startPoint x: 306, startPoint y: 152, endPoint x: 279, endPoint y: 152, distance: 26.5
click at [279, 152] on td "882621907" at bounding box center [346, 152] width 135 height 14
copy td "882621907"
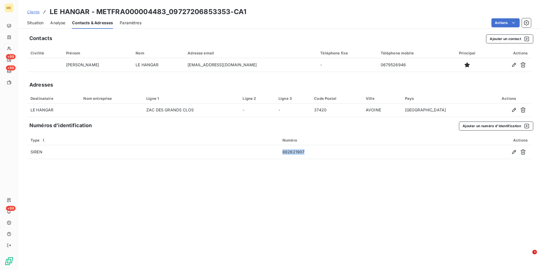
click at [34, 13] on span "Clients" at bounding box center [33, 12] width 12 height 5
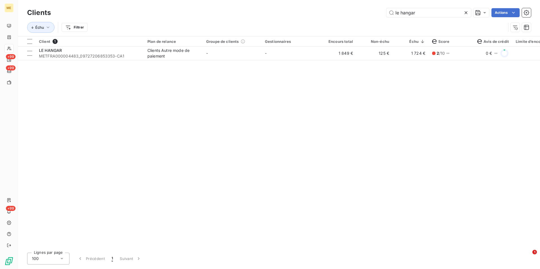
click at [465, 13] on icon at bounding box center [466, 13] width 6 height 6
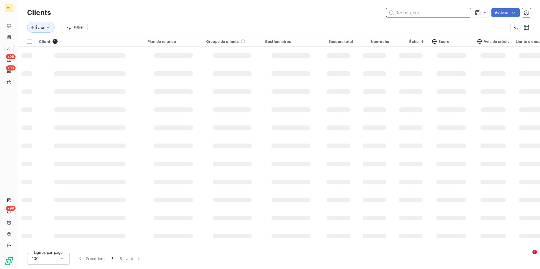
click at [462, 12] on input "text" at bounding box center [428, 12] width 85 height 9
paste input "2M"
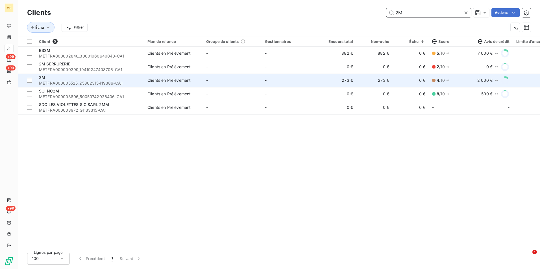
type input "2M"
click at [140, 79] on div "2M" at bounding box center [90, 78] width 102 height 6
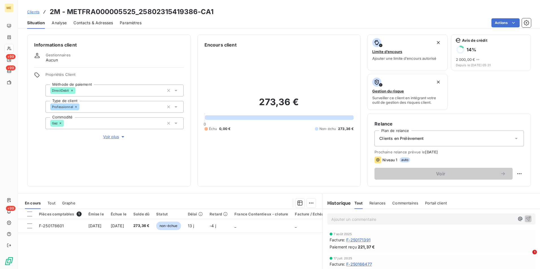
click at [97, 22] on span "Contacts & Adresses" at bounding box center [93, 23] width 40 height 6
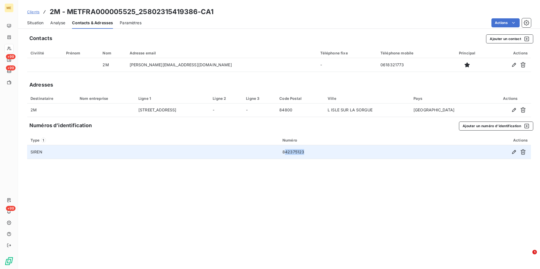
drag, startPoint x: 284, startPoint y: 150, endPoint x: 319, endPoint y: 153, distance: 34.8
click at [319, 153] on td "842375123" at bounding box center [346, 152] width 135 height 14
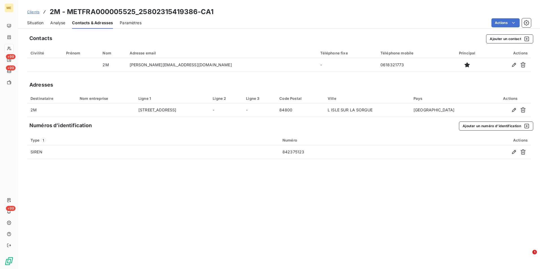
drag, startPoint x: 319, startPoint y: 153, endPoint x: 288, endPoint y: 178, distance: 39.7
click at [288, 180] on div "Contacts Ajouter un contact Civilité Prénom Nom Adresse email Téléphone fixe Té…" at bounding box center [278, 150] width 521 height 238
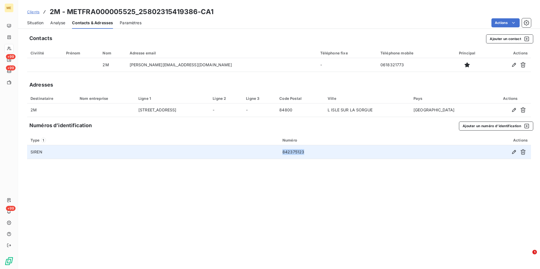
drag, startPoint x: 311, startPoint y: 152, endPoint x: 278, endPoint y: 150, distance: 32.5
click at [278, 150] on tr "SIREN 842375123" at bounding box center [278, 152] width 503 height 14
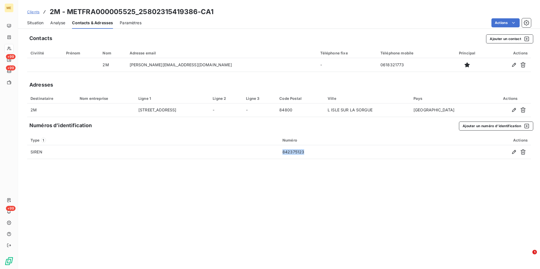
copy tr "842375123"
click at [38, 14] on link "Clients" at bounding box center [33, 12] width 12 height 6
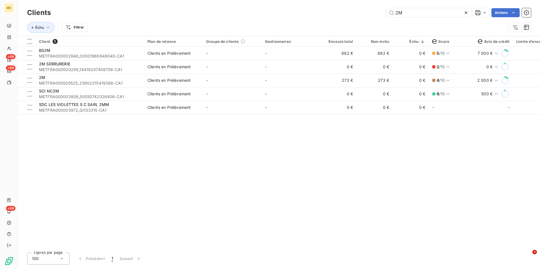
click at [464, 12] on icon at bounding box center [465, 12] width 3 height 3
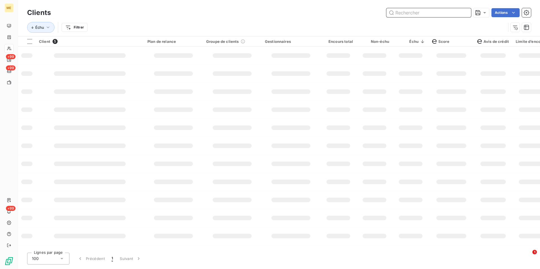
click at [464, 12] on input "text" at bounding box center [428, 12] width 85 height 9
paste input "SYNOXIS"
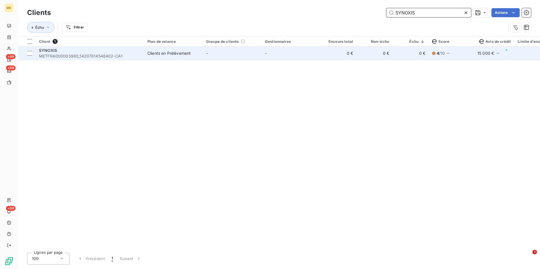
type input "SYNOXIS"
click at [154, 59] on td "Clients en Prélèvement" at bounding box center [173, 54] width 59 height 14
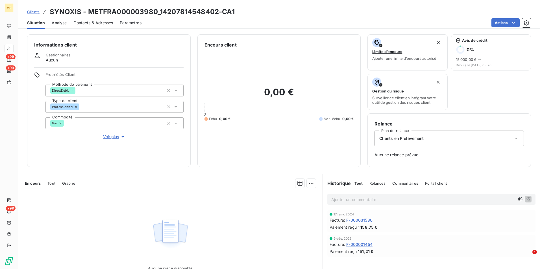
click at [109, 141] on div "Informations client Gestionnaires Aucun Propriétés Client Méthode de paiement D…" at bounding box center [108, 100] width 163 height 133
click at [108, 138] on span "Voir plus" at bounding box center [114, 137] width 23 height 6
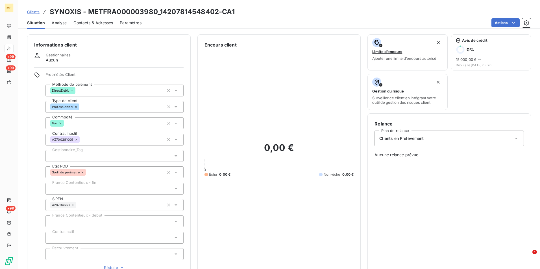
click at [100, 17] on div "Contacts & Adresses" at bounding box center [93, 23] width 40 height 12
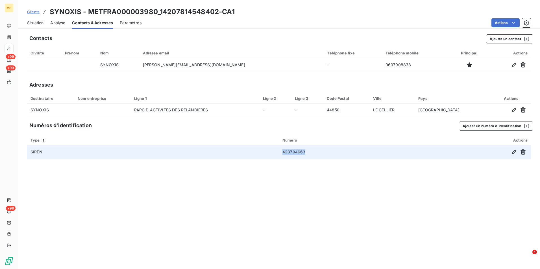
drag, startPoint x: 324, startPoint y: 153, endPoint x: 273, endPoint y: 154, distance: 51.7
click at [273, 154] on tr "SIREN 428794663" at bounding box center [278, 152] width 503 height 14
copy tr "428794663"
